Goal: Task Accomplishment & Management: Manage account settings

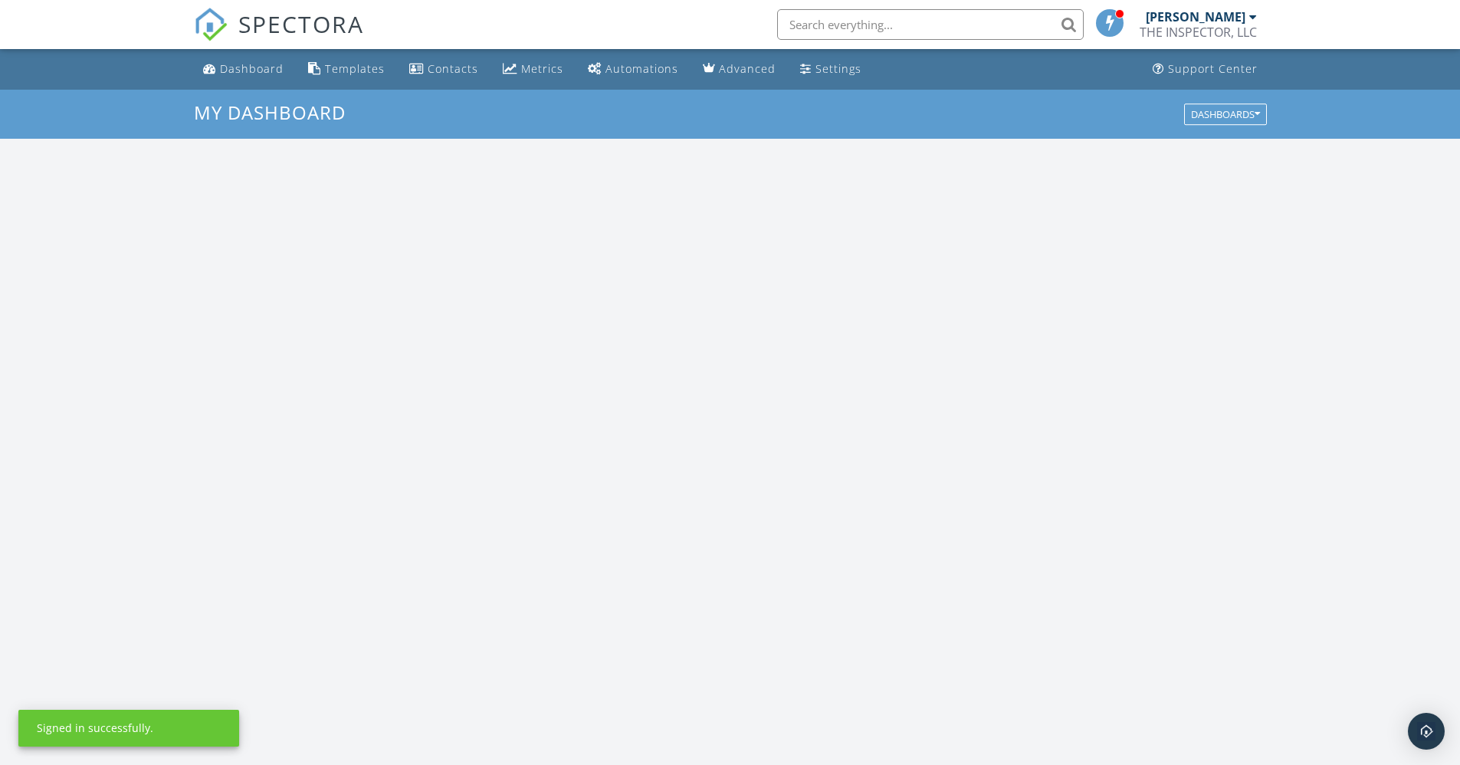
scroll to position [1419, 1484]
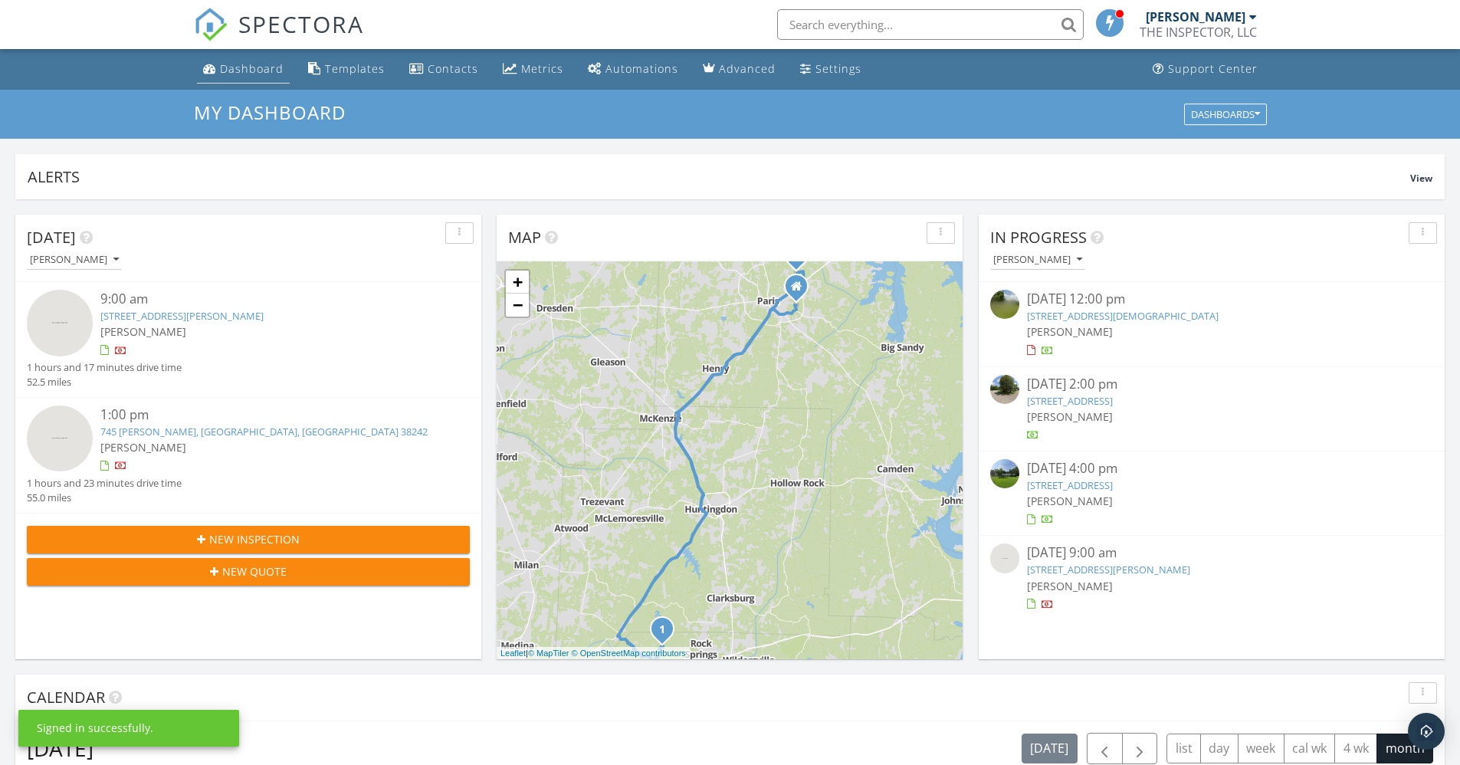
click at [266, 68] on div "Dashboard" at bounding box center [252, 68] width 64 height 15
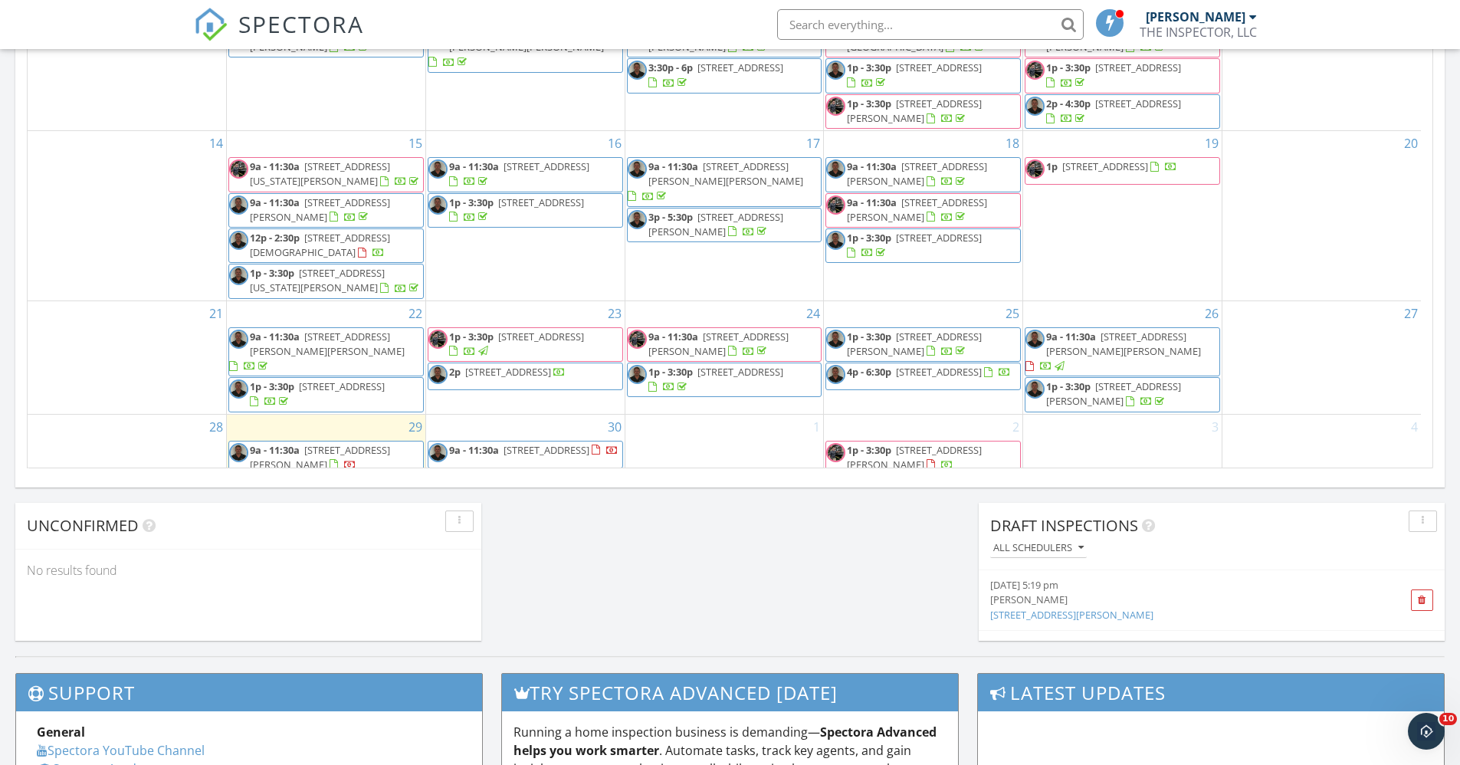
scroll to position [977, 0]
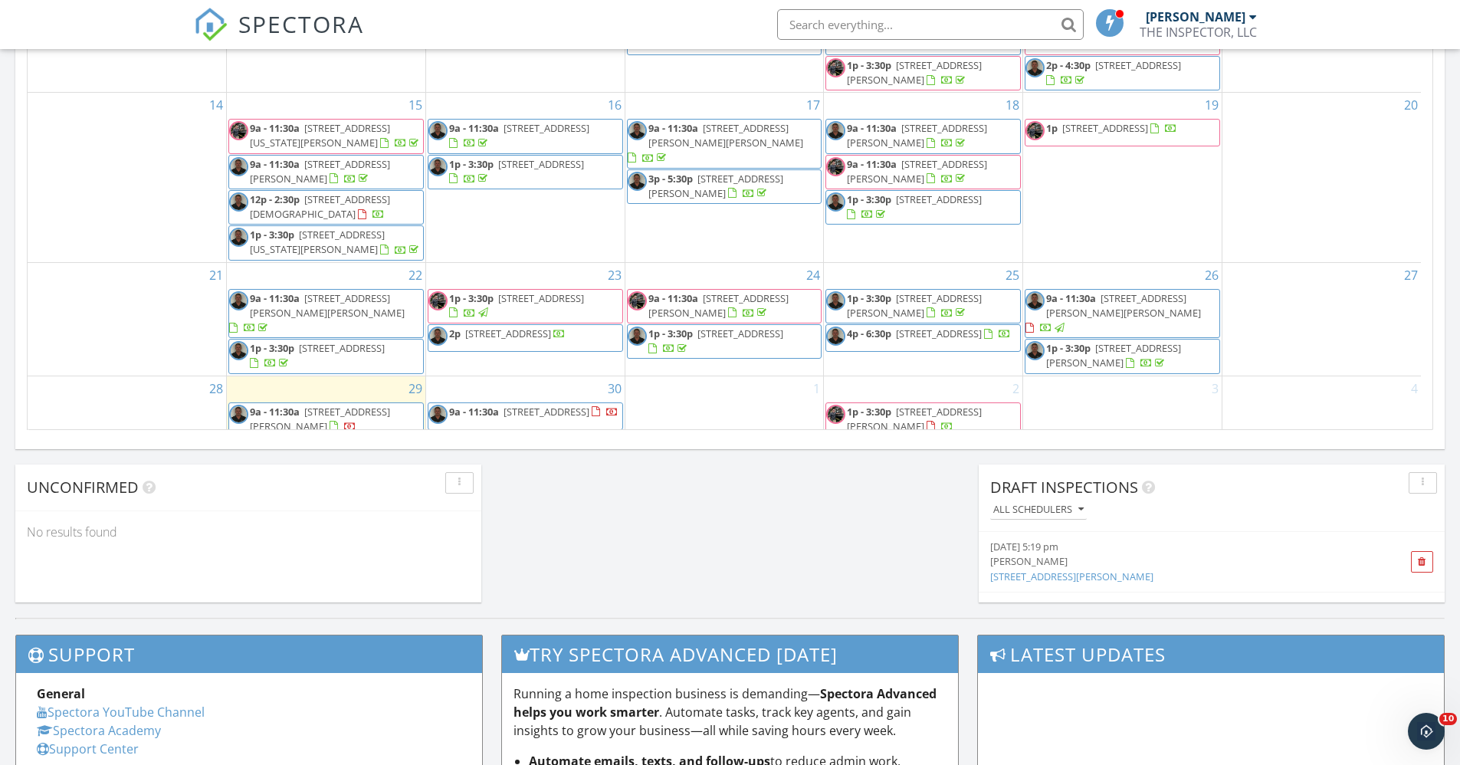
click at [553, 405] on span "9a - 11:30a [STREET_ADDRESS]" at bounding box center [524, 416] width 190 height 23
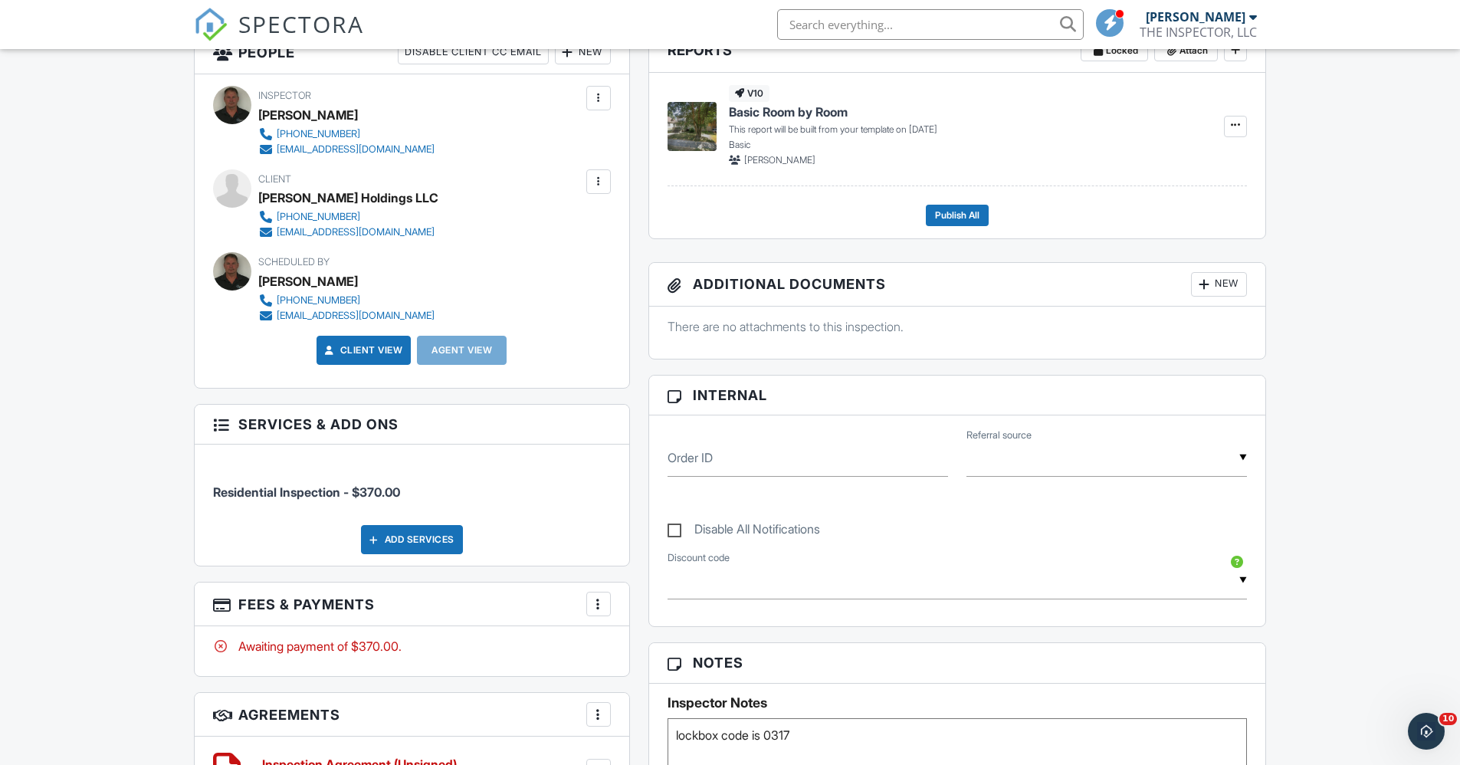
scroll to position [428, 0]
